Goal: Transaction & Acquisition: Register for event/course

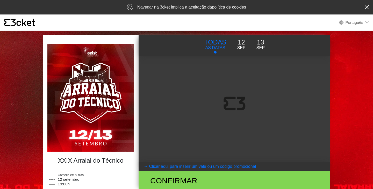
select select "pt_PT"
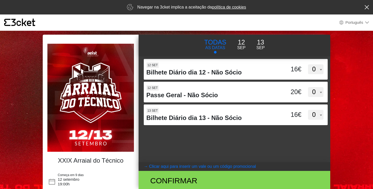
click at [373, 22] on div "{' '} Português English Português Español Catalan Français" at bounding box center [186, 22] width 373 height 16
drag, startPoint x: 347, startPoint y: 104, endPoint x: 346, endPoint y: 117, distance: 13.8
click at [346, 117] on body "× {' '} Português English Português Español Catalan Français Navegar na 3cket i…" at bounding box center [186, 94] width 373 height 189
click at [195, 166] on coupontext "Clicar aqui para inserir um vale ou um código promocional" at bounding box center [202, 166] width 107 height 4
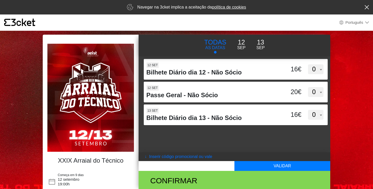
click at [198, 158] on coupontext "Inserir código promocional ou vale" at bounding box center [180, 157] width 63 height 4
click at [242, 45] on p "Sep" at bounding box center [241, 48] width 8 height 6
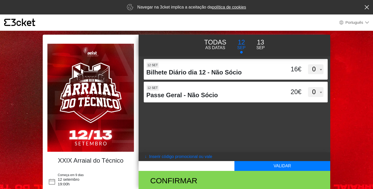
click at [255, 44] on button "[DATE]" at bounding box center [260, 44] width 19 height 14
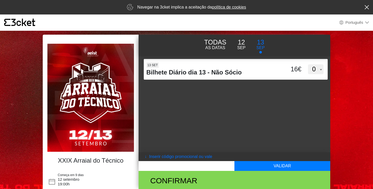
click at [213, 45] on p "AS DATAS" at bounding box center [215, 48] width 22 height 6
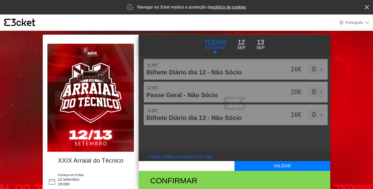
click at [82, 107] on img at bounding box center [90, 98] width 86 height 108
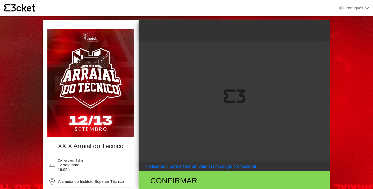
select select "pt_PT"
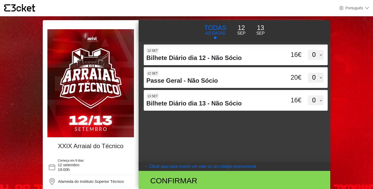
click at [354, 10] on select "English Português Español Catalan Français" at bounding box center [354, 8] width 30 height 6
